Goal: Transaction & Acquisition: Purchase product/service

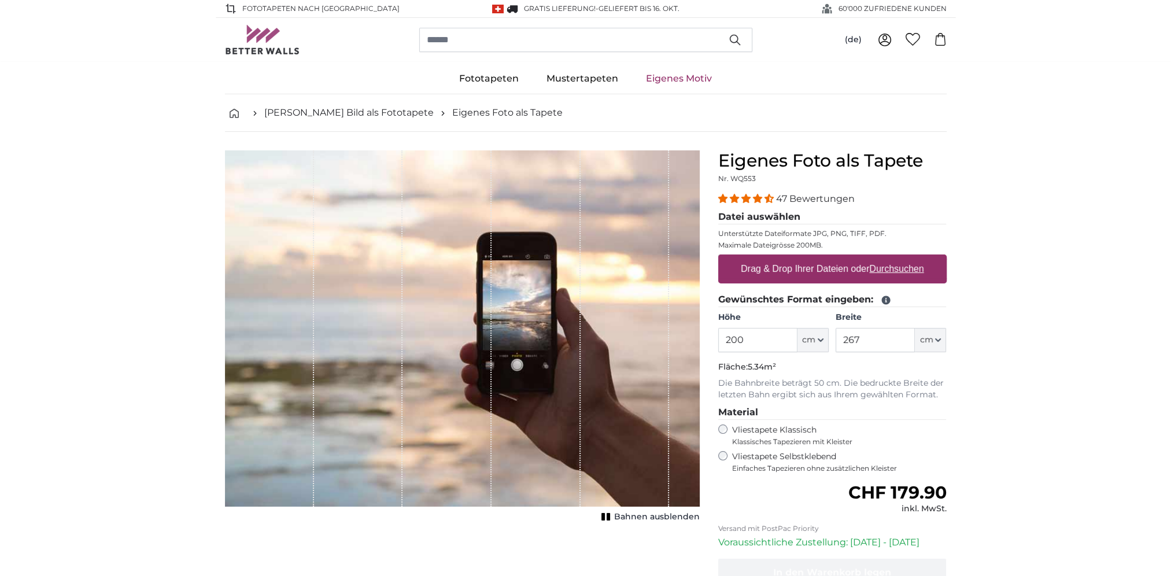
click at [892, 269] on u "Durchsuchen" at bounding box center [896, 269] width 54 height 10
click at [892, 258] on input "Drag & Drop Ihrer Dateien oder Durchsuchen" at bounding box center [832, 255] width 228 height 3
click at [818, 339] on icon "button" at bounding box center [820, 340] width 5 height 2
click at [759, 340] on input "200" at bounding box center [757, 340] width 79 height 24
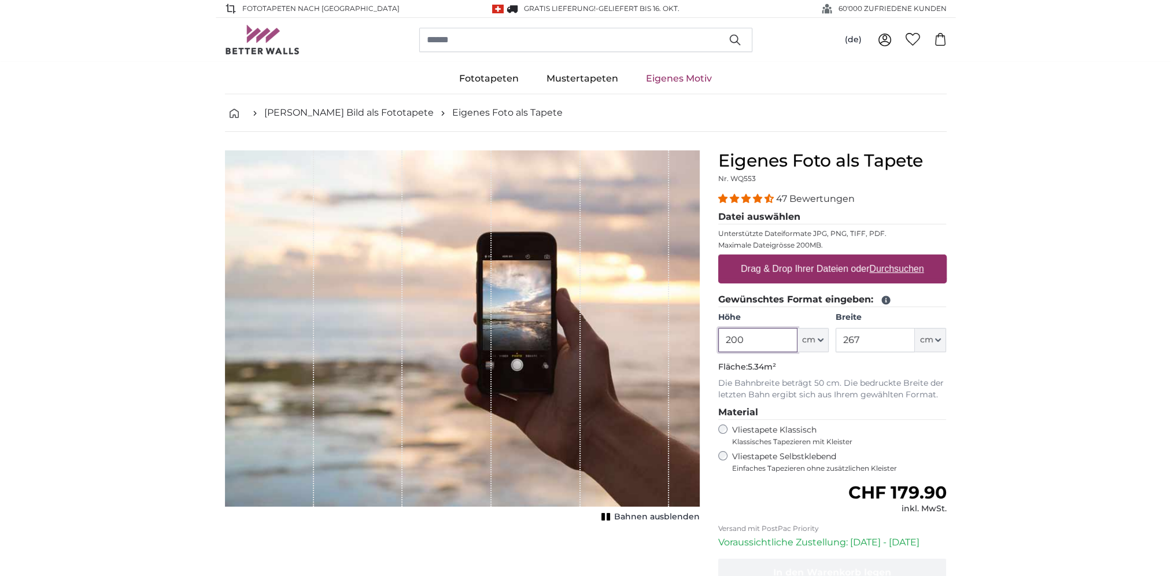
drag, startPoint x: 758, startPoint y: 340, endPoint x: 667, endPoint y: 336, distance: 91.5
click at [667, 336] on product-detail "Abbrechen Bild zuschneiden Bahnen ausblenden Eigenes Foto als Tapete Nr. WQ553 …" at bounding box center [586, 402] width 740 height 540
type input "400"
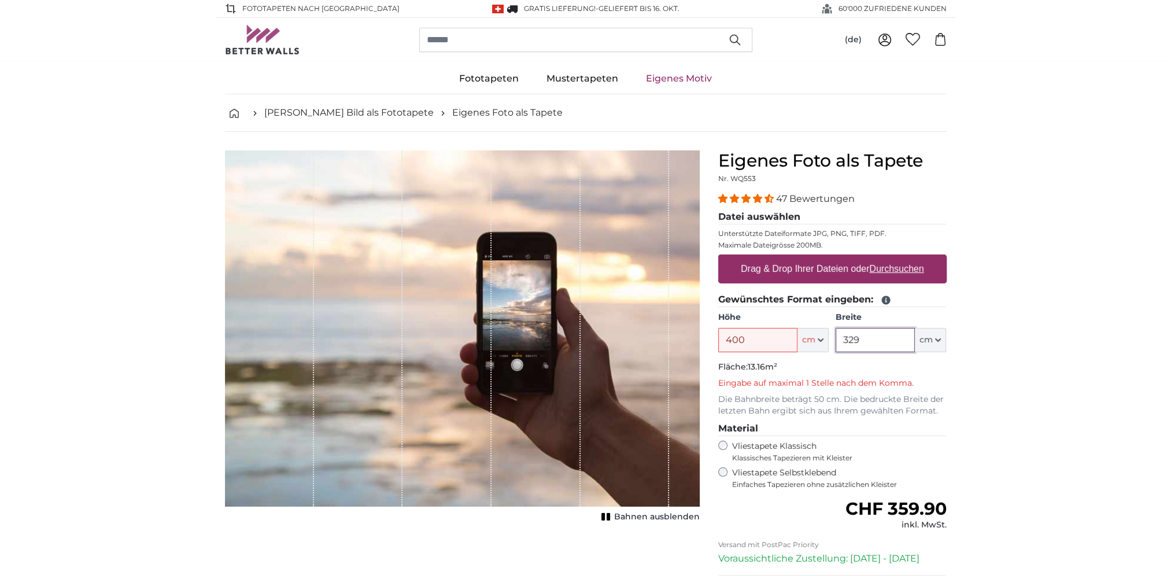
type input "329"
drag, startPoint x: 752, startPoint y: 340, endPoint x: 709, endPoint y: 334, distance: 43.8
click at [709, 334] on div "Eigenes Foto als Tapete Nr. WQ553 47 Bewertungen Datei auswählen Unterstützte D…" at bounding box center [832, 418] width 247 height 537
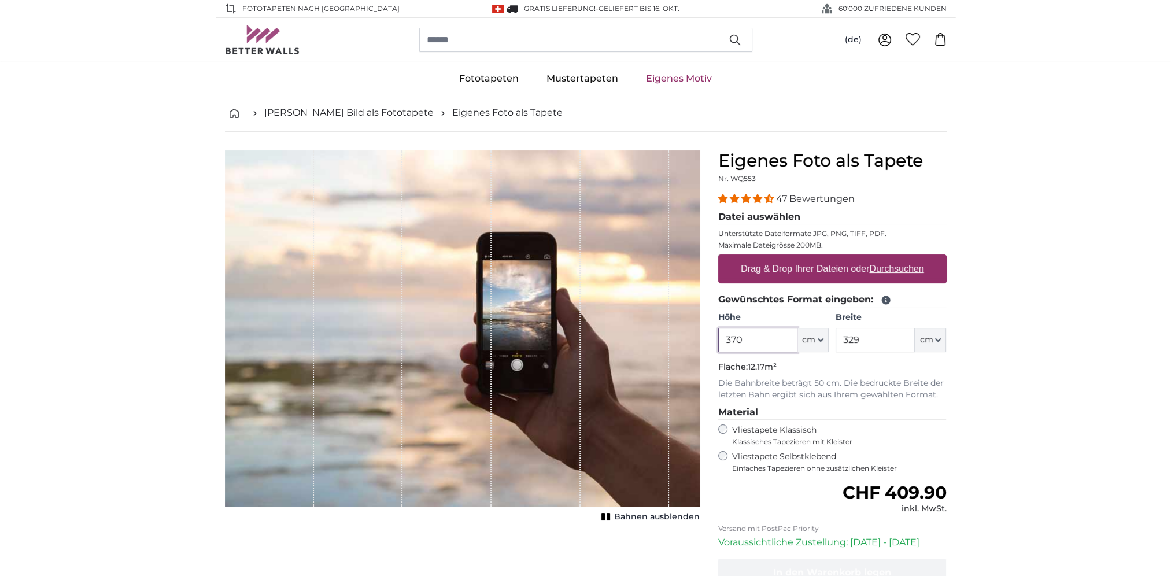
type input "370"
click at [893, 267] on u "Durchsuchen" at bounding box center [896, 269] width 54 height 10
click at [893, 258] on input "Drag & Drop Ihrer Dateien oder Durchsuchen" at bounding box center [832, 255] width 228 height 3
type input "**********"
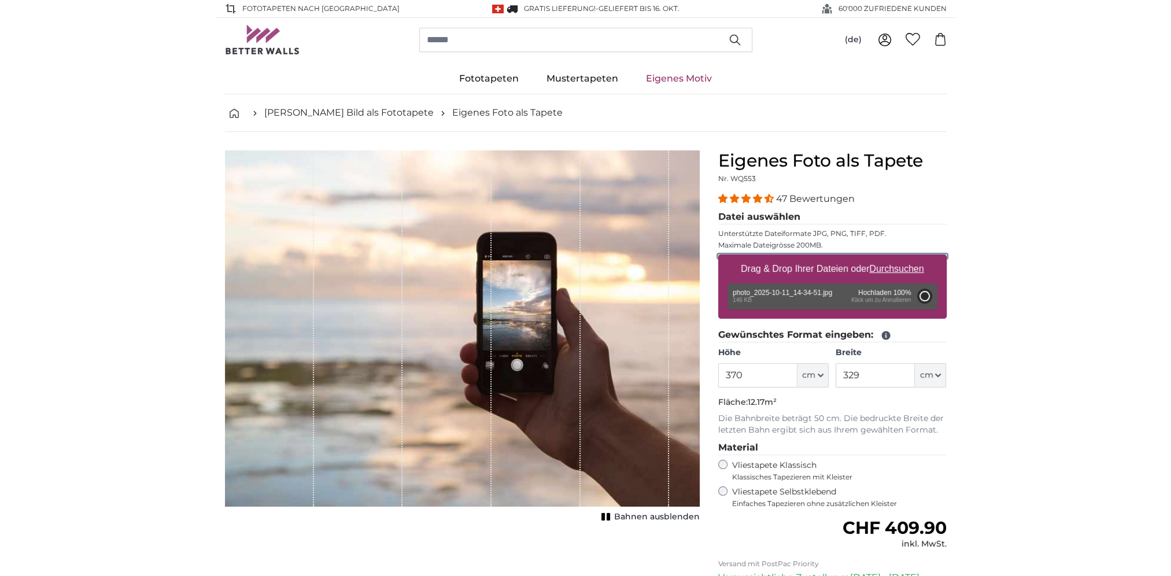
type input "52"
type input "78"
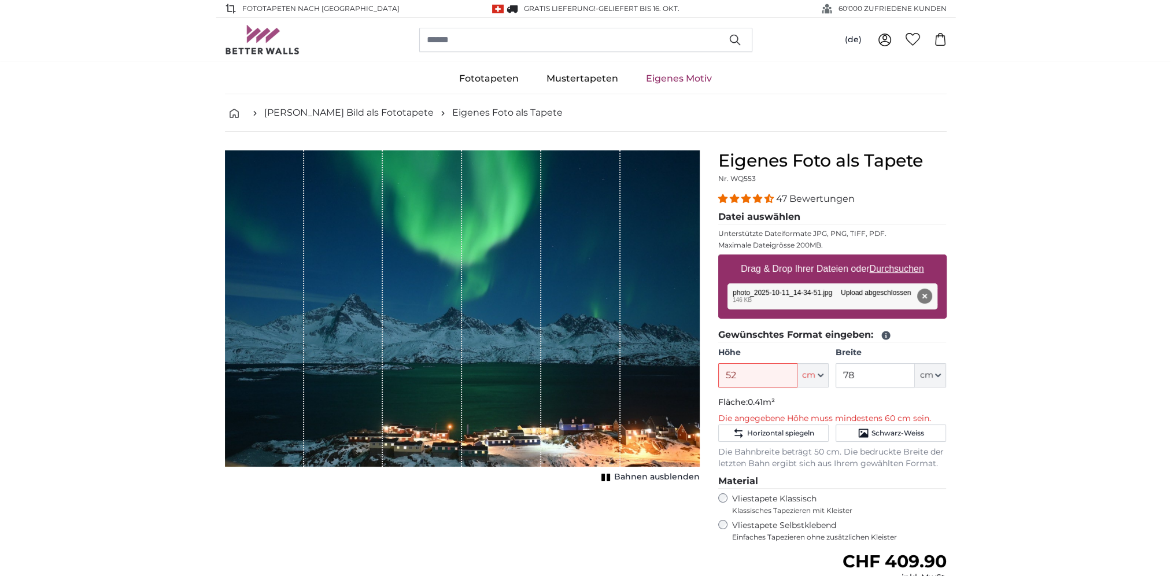
drag, startPoint x: 569, startPoint y: 278, endPoint x: 564, endPoint y: 298, distance: 20.6
click at [564, 298] on div "1 of 1" at bounding box center [580, 308] width 79 height 316
click at [608, 475] on icon "1 of 1" at bounding box center [606, 477] width 12 height 9
click at [606, 475] on rect "1 of 1" at bounding box center [603, 478] width 3 height 8
click at [608, 475] on icon "1 of 1" at bounding box center [606, 477] width 12 height 9
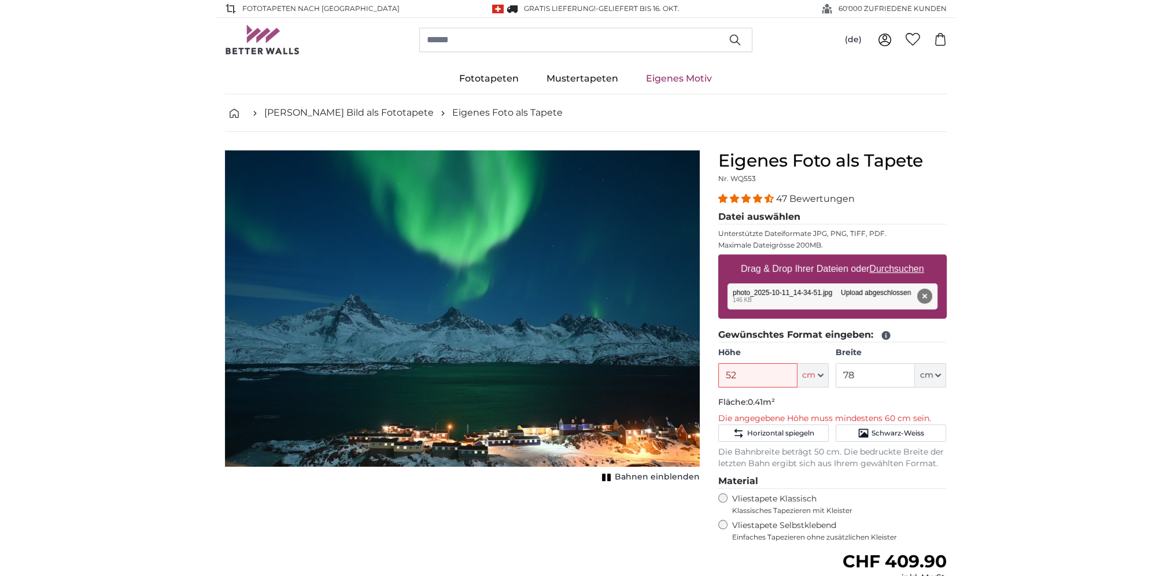
click at [606, 475] on rect "1 of 1" at bounding box center [603, 478] width 3 height 8
click at [891, 429] on span "Schwarz-Weiss" at bounding box center [898, 433] width 53 height 9
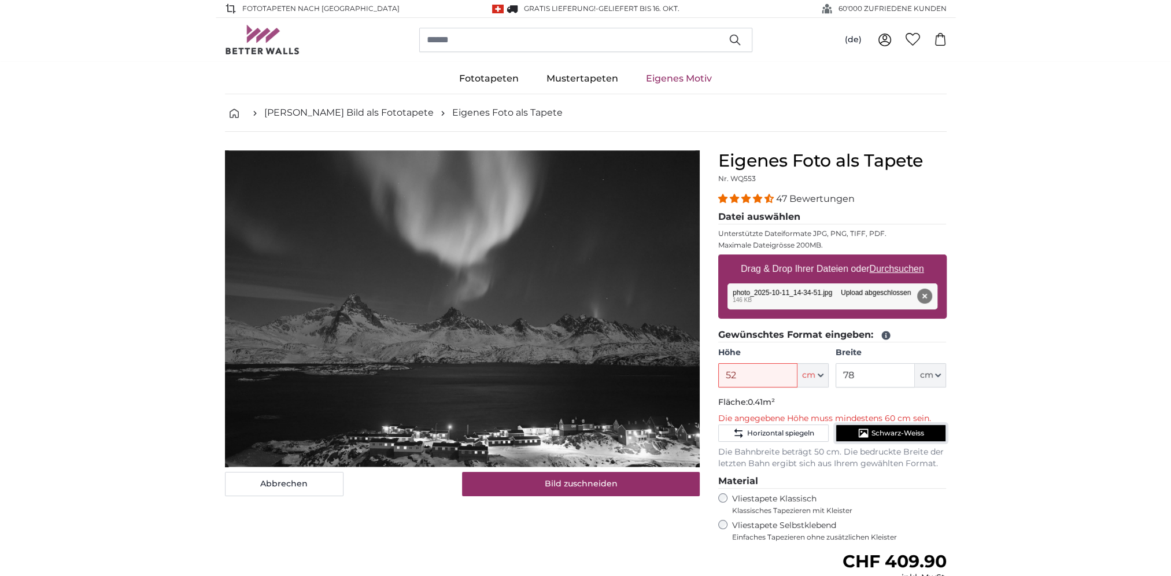
click at [891, 429] on span "Schwarz-Weiss" at bounding box center [898, 433] width 53 height 9
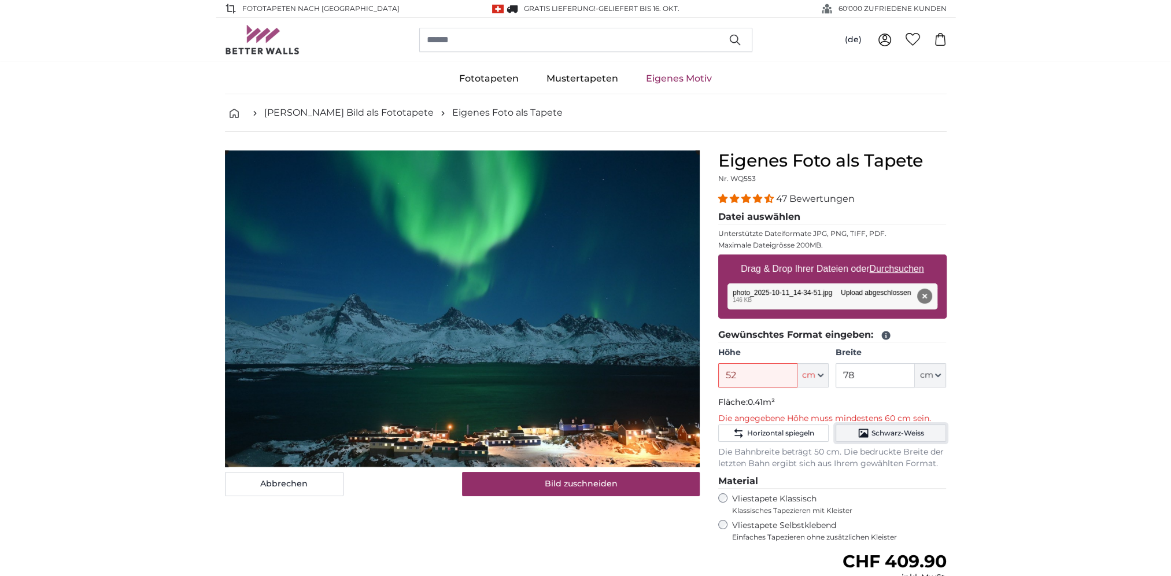
click at [891, 429] on span "Schwarz-Weiss" at bounding box center [898, 433] width 53 height 9
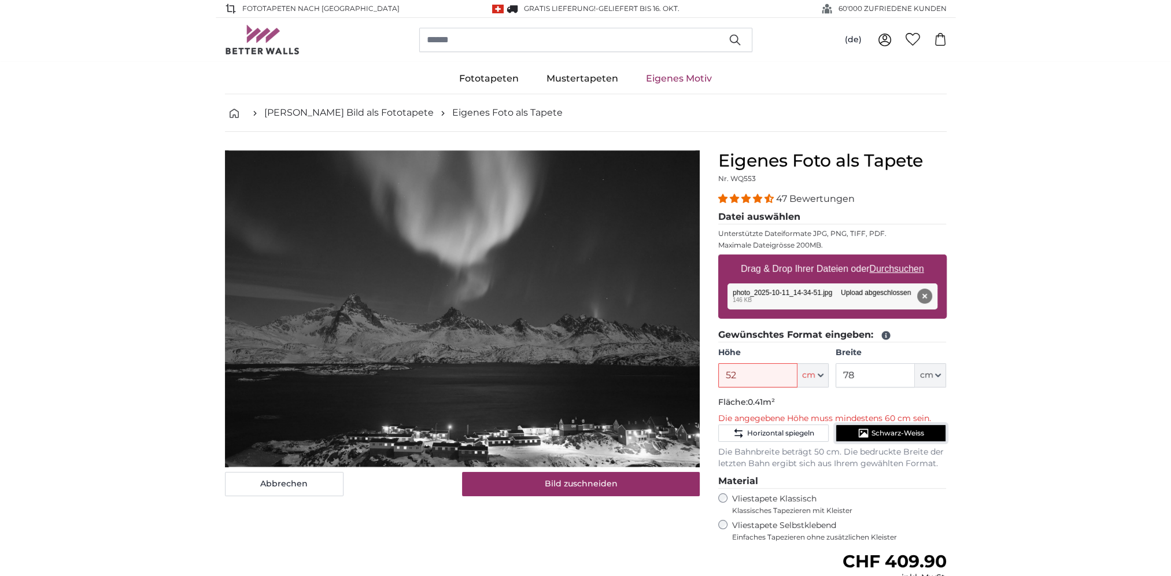
click at [891, 429] on span "Schwarz-Weiss" at bounding box center [898, 433] width 53 height 9
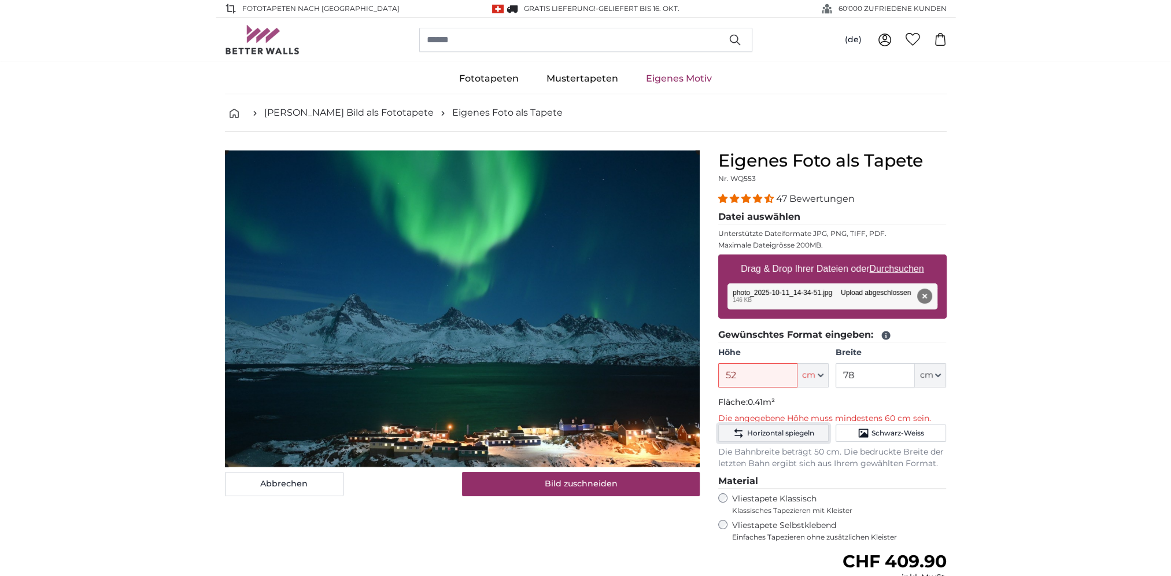
click at [805, 430] on span "Horizontal spiegeln" at bounding box center [780, 433] width 67 height 9
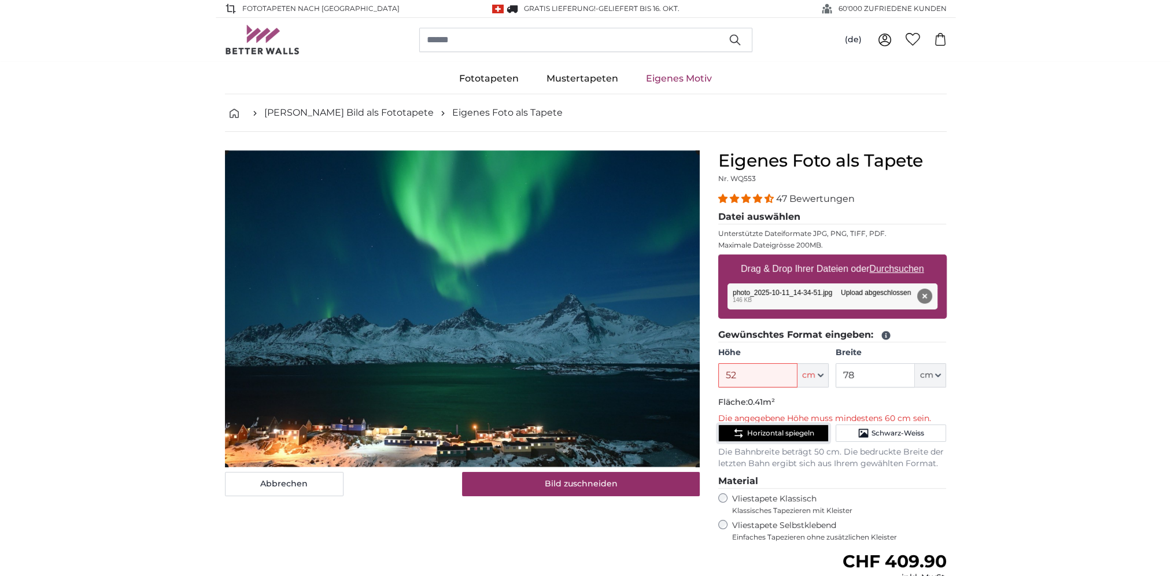
click at [805, 430] on span "Horizontal spiegeln" at bounding box center [780, 433] width 67 height 9
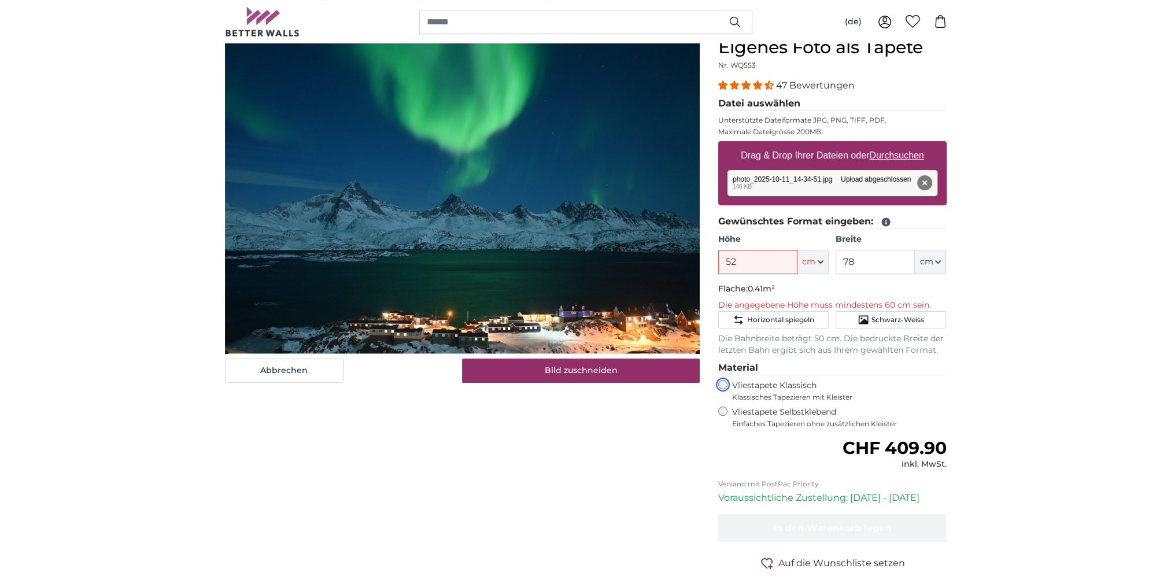
scroll to position [116, 0]
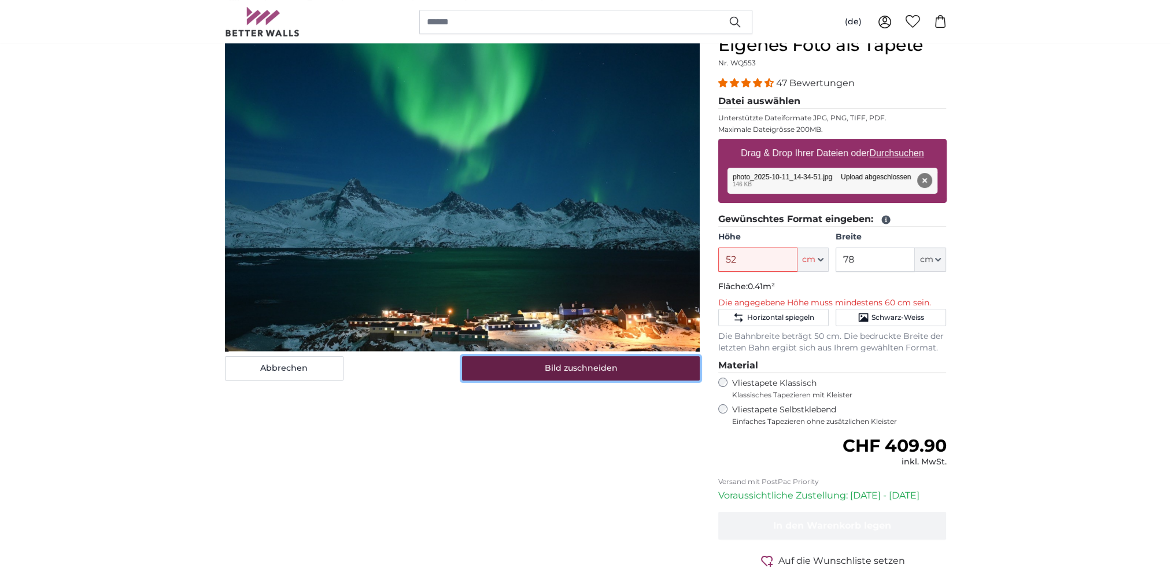
click at [569, 369] on button "Bild zuschneiden" at bounding box center [581, 368] width 238 height 24
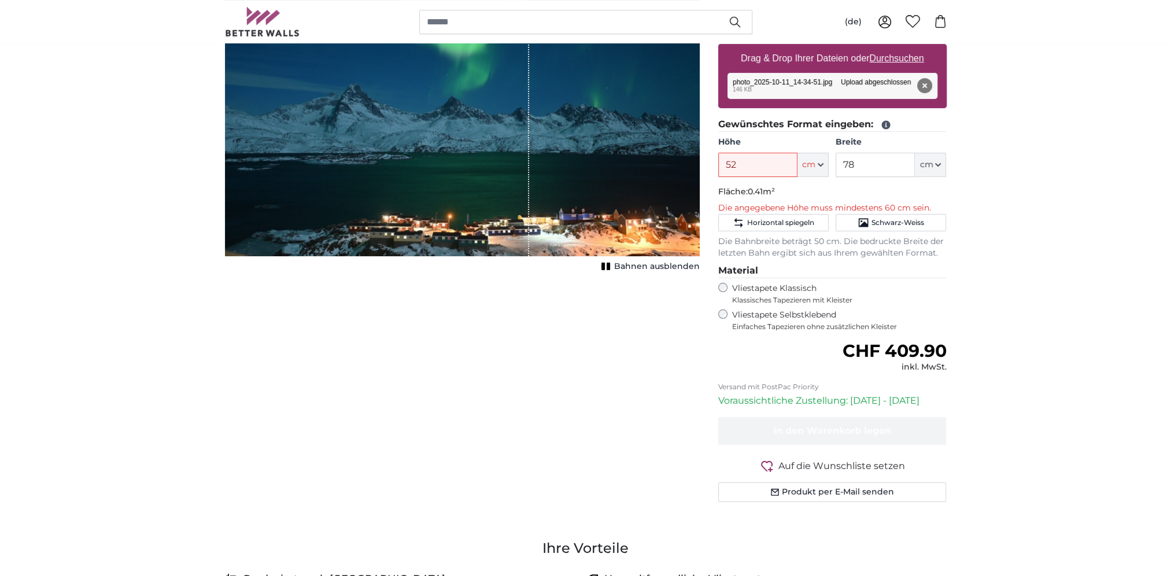
scroll to position [0, 0]
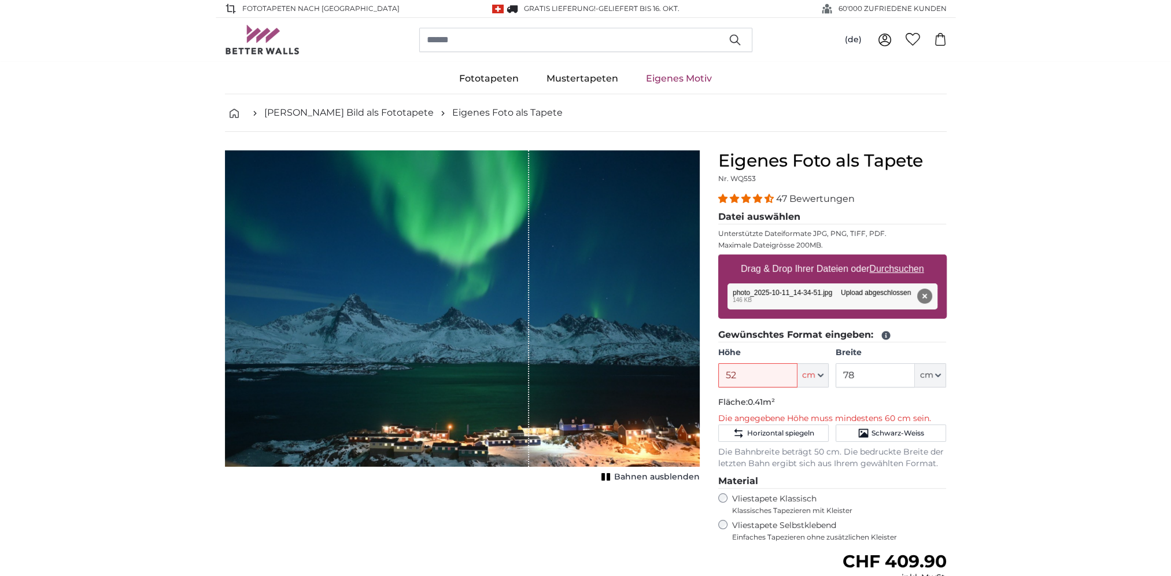
drag, startPoint x: 527, startPoint y: 354, endPoint x: 479, endPoint y: 362, distance: 49.3
click at [479, 362] on div "1 of 1" at bounding box center [377, 308] width 304 height 316
drag, startPoint x: 517, startPoint y: 387, endPoint x: 489, endPoint y: 389, distance: 28.4
click at [489, 389] on div "1 of 1" at bounding box center [462, 308] width 475 height 316
click at [634, 478] on span "Bahnen ausblenden" at bounding box center [657, 477] width 86 height 12
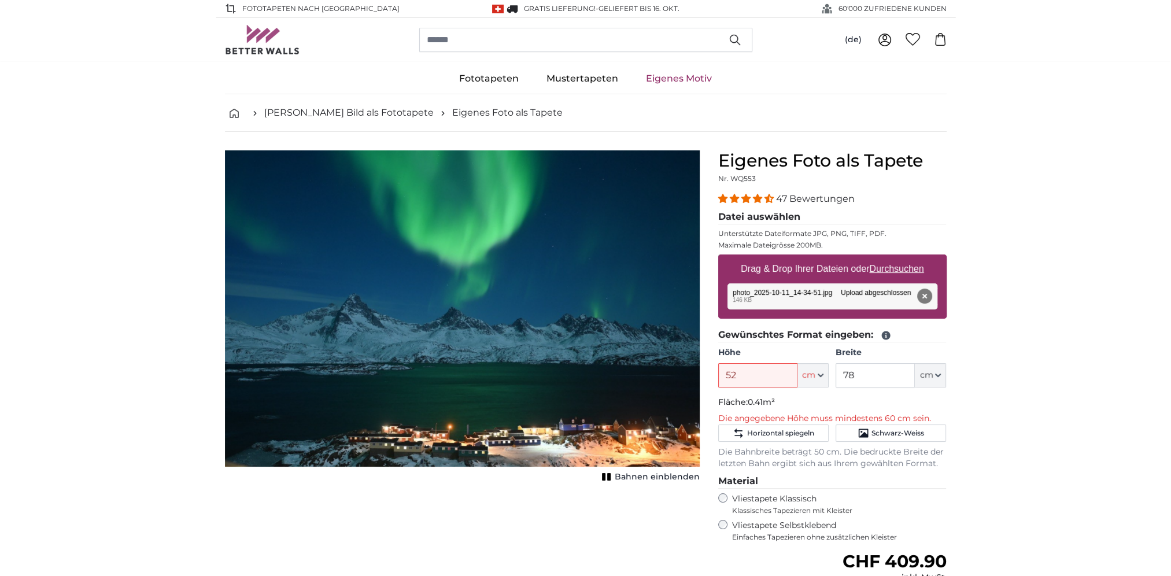
click at [634, 478] on span "Bahnen einblenden" at bounding box center [657, 477] width 85 height 12
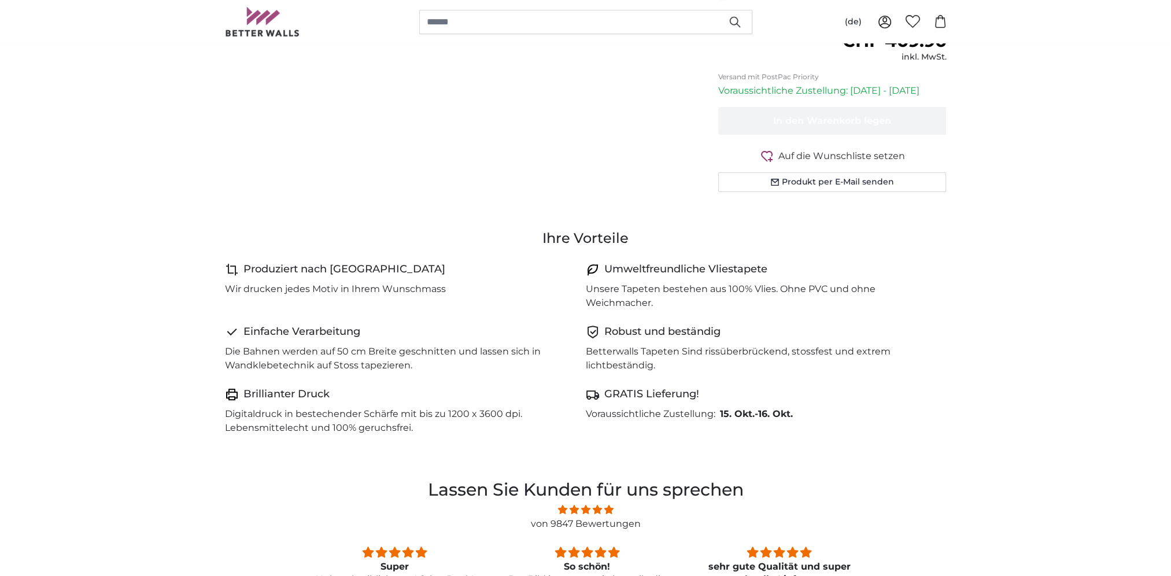
scroll to position [578, 0]
